Goal: Task Accomplishment & Management: Manage account settings

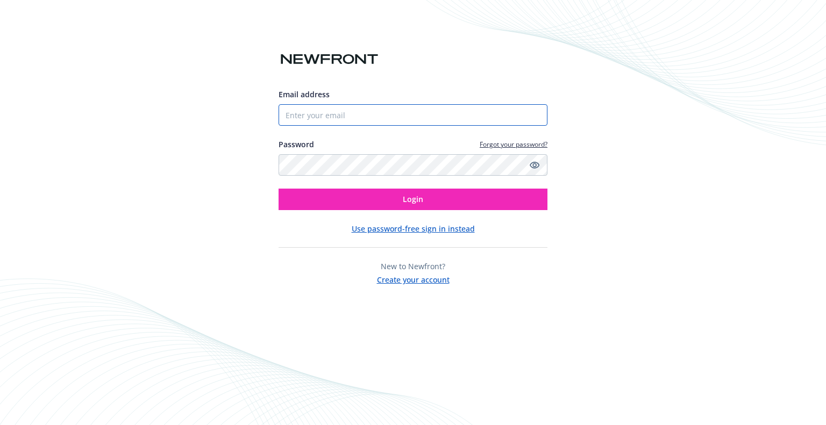
click at [368, 111] on input "Email address" at bounding box center [412, 115] width 269 height 22
click at [341, 111] on input "Email address" at bounding box center [412, 115] width 269 height 22
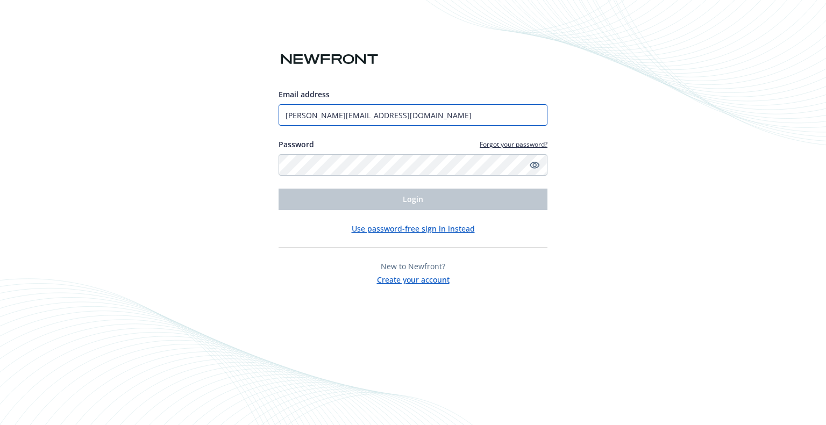
type input "[PERSON_NAME][EMAIL_ADDRESS][DOMAIN_NAME]"
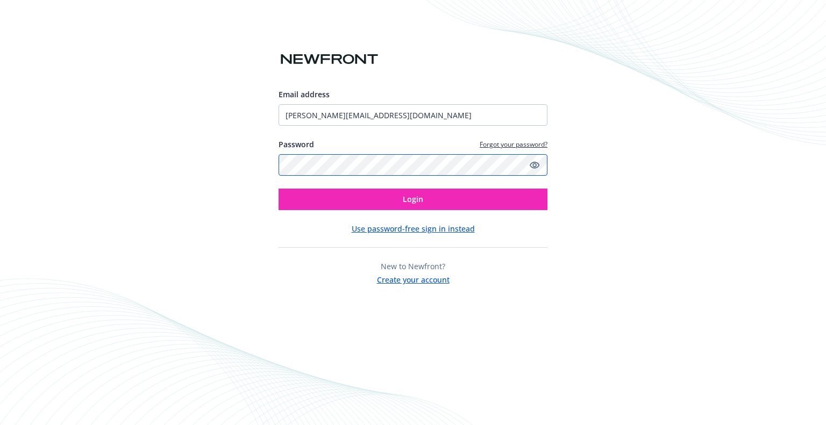
click at [278, 189] on button "Login" at bounding box center [412, 200] width 269 height 22
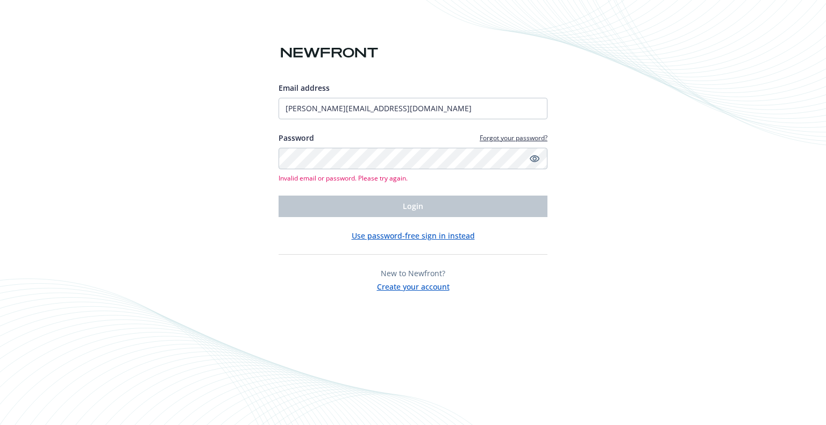
click at [411, 239] on button "Use password-free sign in instead" at bounding box center [413, 235] width 123 height 11
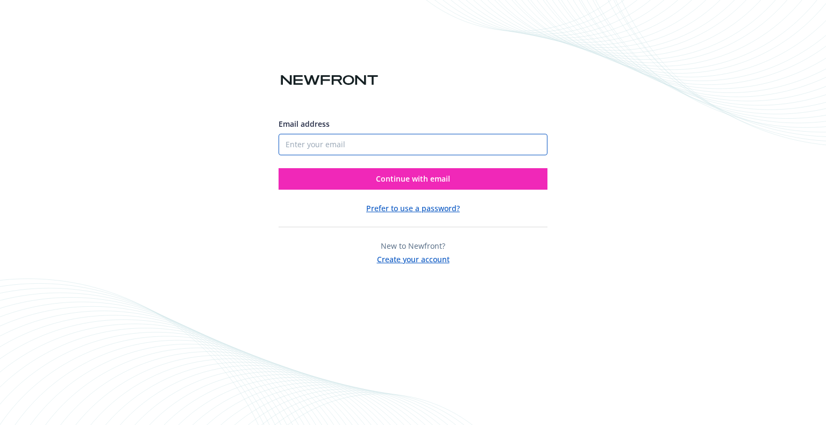
click at [332, 145] on input "Email address" at bounding box center [412, 145] width 269 height 22
